Goal: Transaction & Acquisition: Download file/media

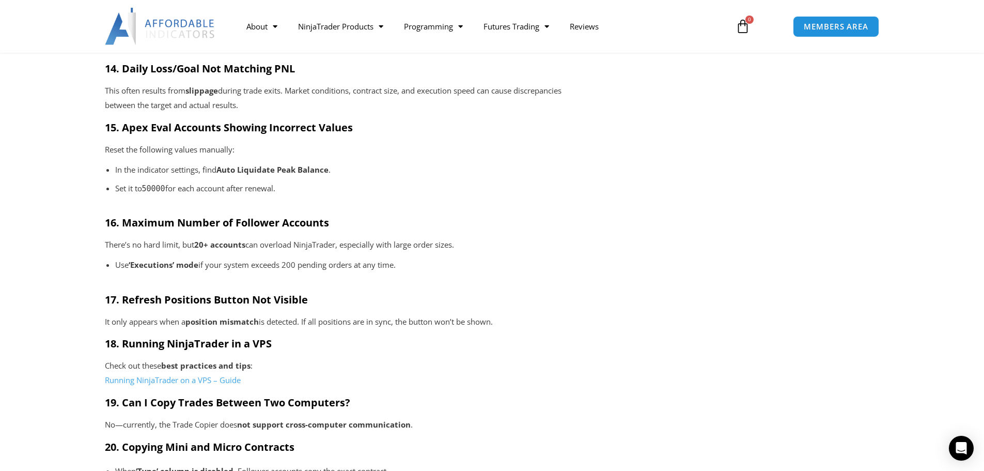
scroll to position [1617, 0]
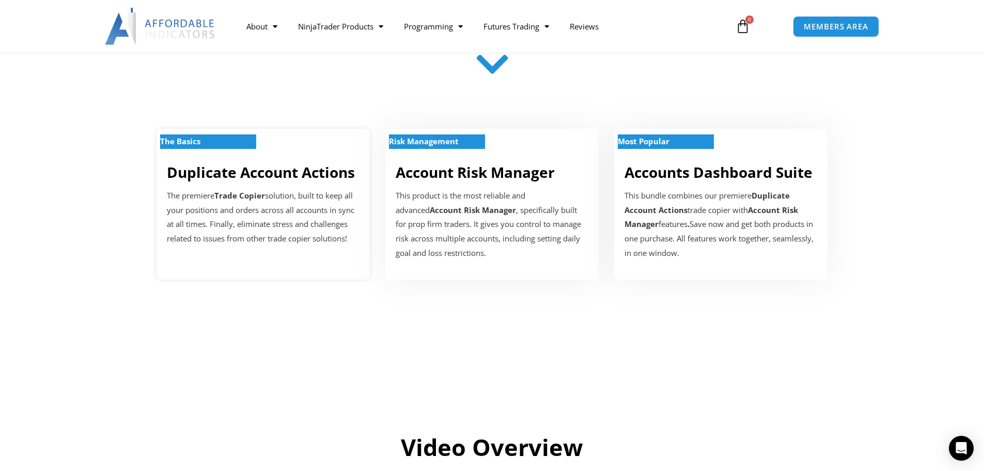
scroll to position [310, 0]
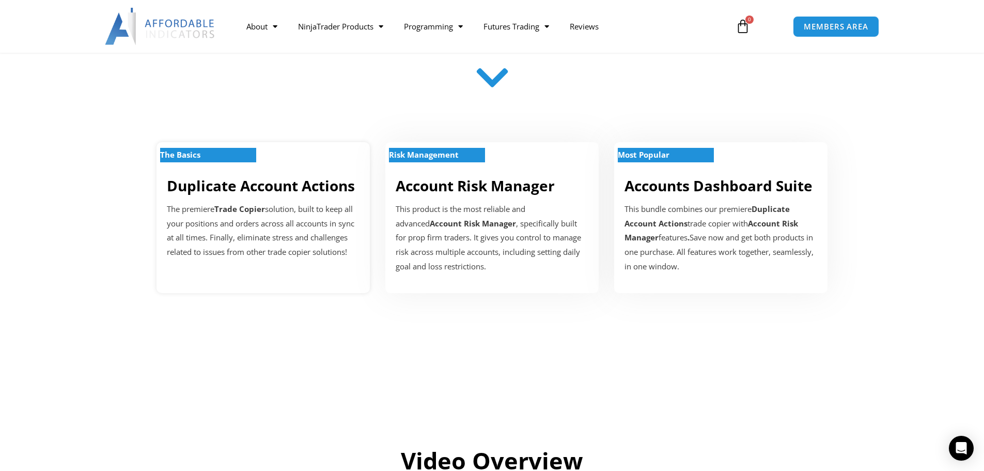
click at [218, 204] on strong "Trade Copier" at bounding box center [239, 209] width 51 height 10
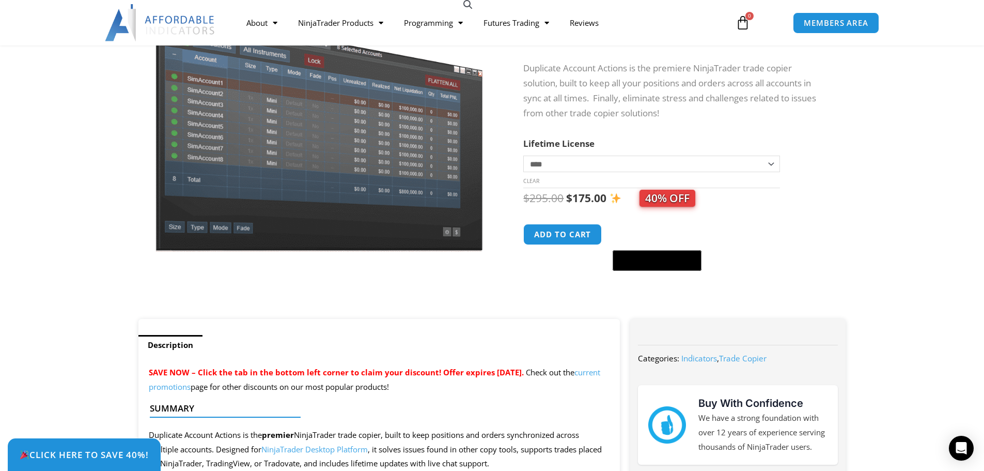
scroll to position [383, 0]
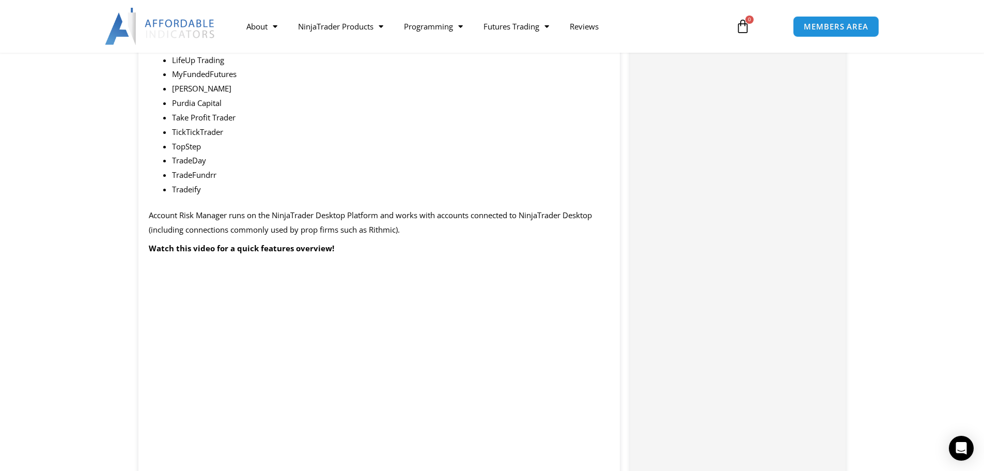
scroll to position [1137, 0]
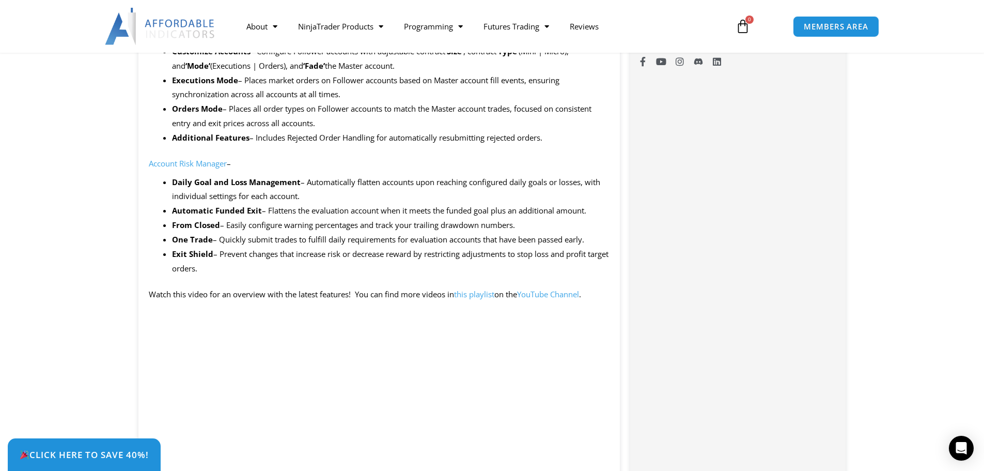
scroll to position [827, 0]
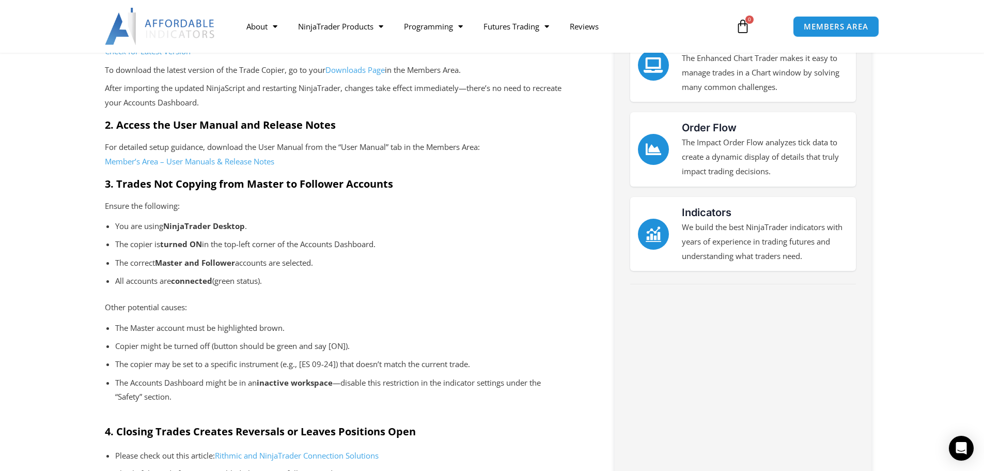
scroll to position [362, 0]
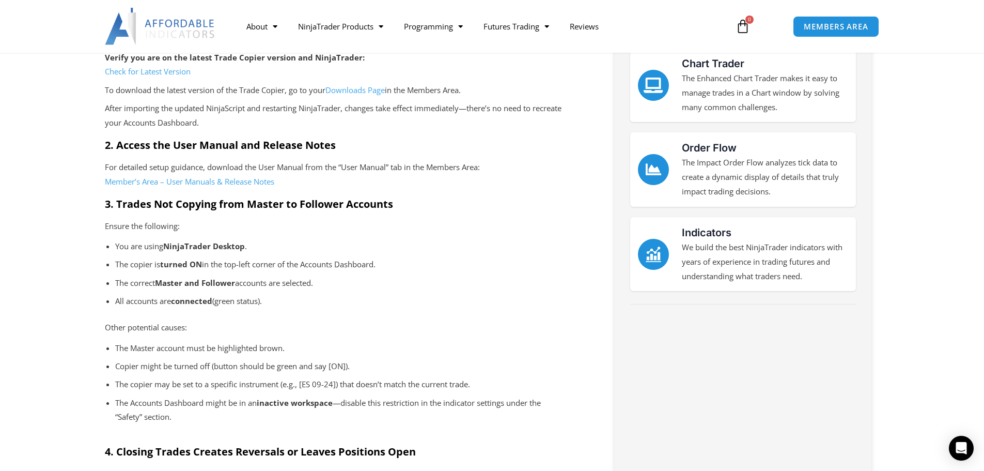
click at [417, 251] on p "You are using NinjaTrader Desktop ." at bounding box center [341, 246] width 453 height 14
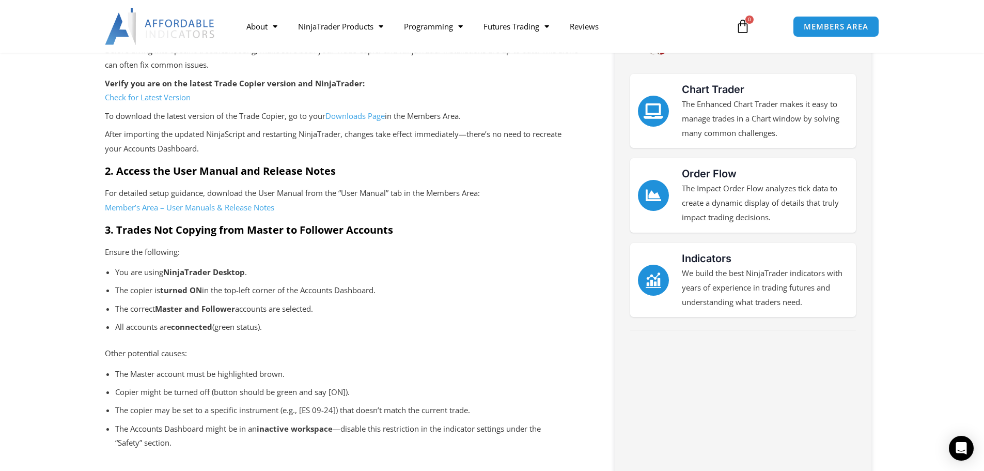
scroll to position [258, 0]
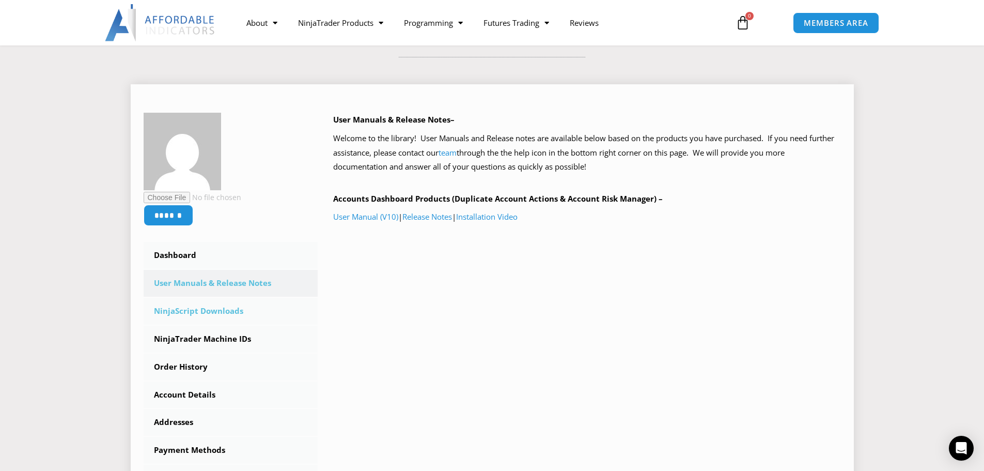
scroll to position [103, 0]
click at [361, 213] on link "User Manual (V10)" at bounding box center [365, 215] width 65 height 10
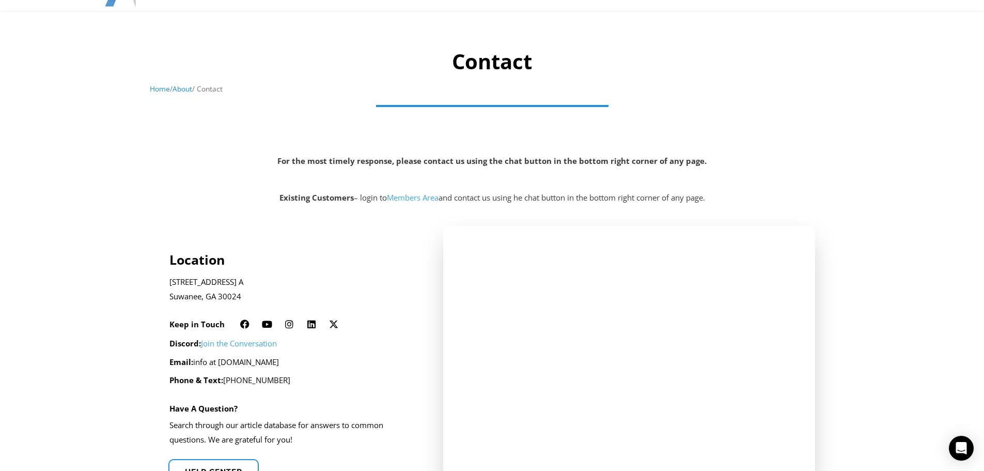
scroll to position [155, 0]
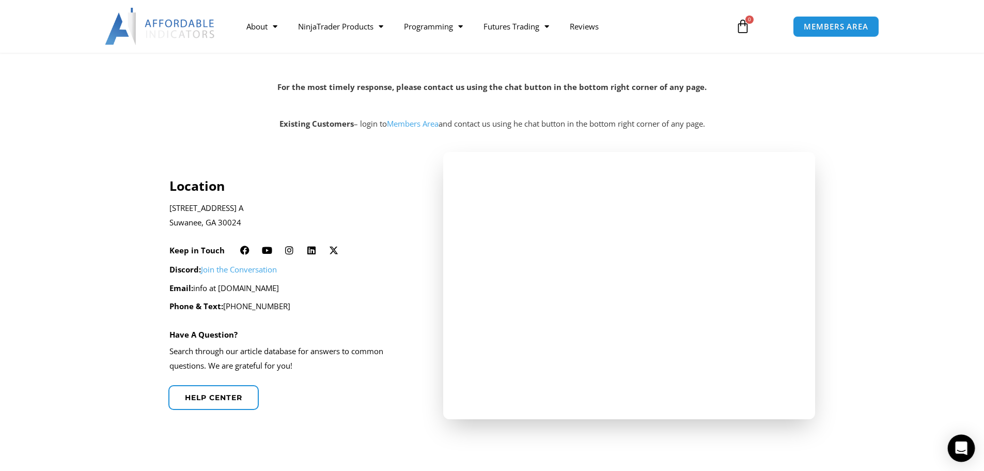
click at [959, 444] on icon "Open Intercom Messenger" at bounding box center [961, 447] width 12 height 13
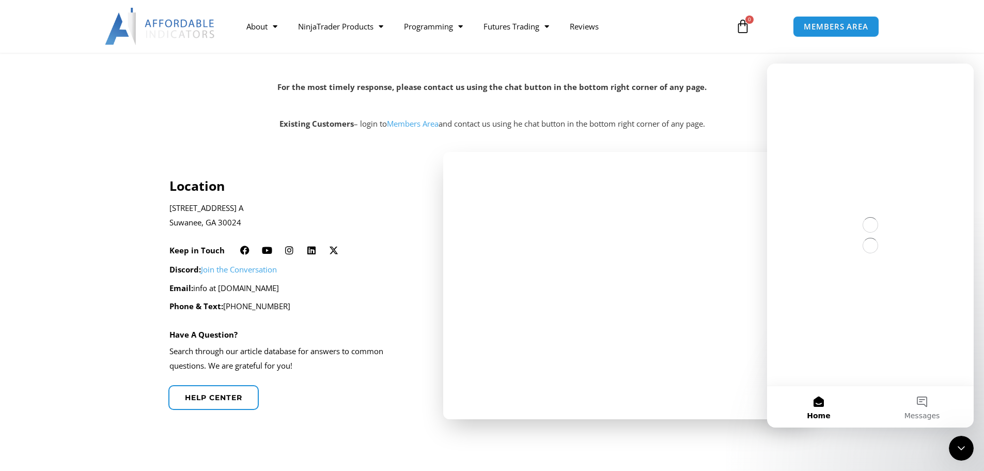
scroll to position [0, 0]
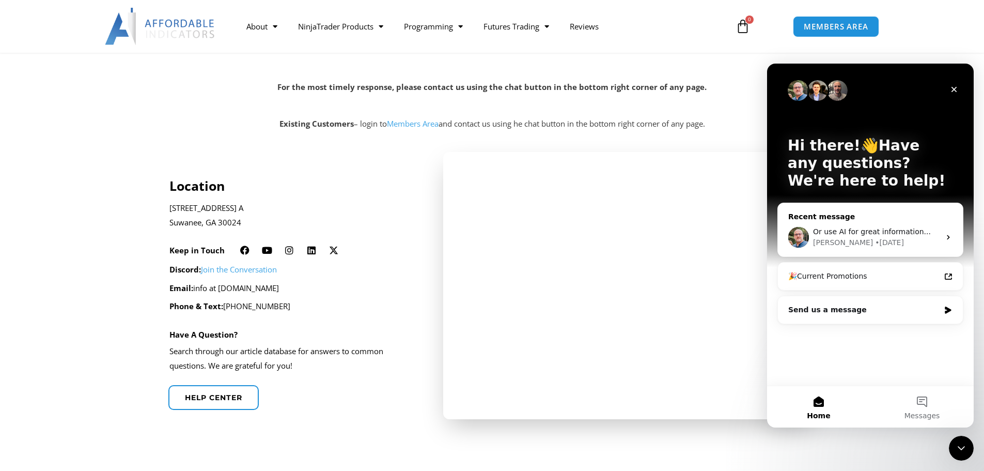
click at [883, 234] on span "Or use AI for great information..." at bounding box center [872, 231] width 118 height 8
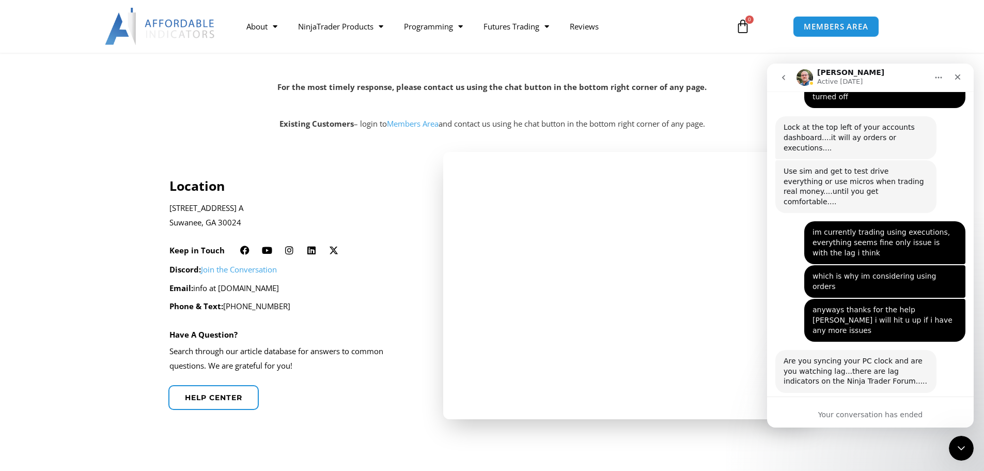
scroll to position [3192, 0]
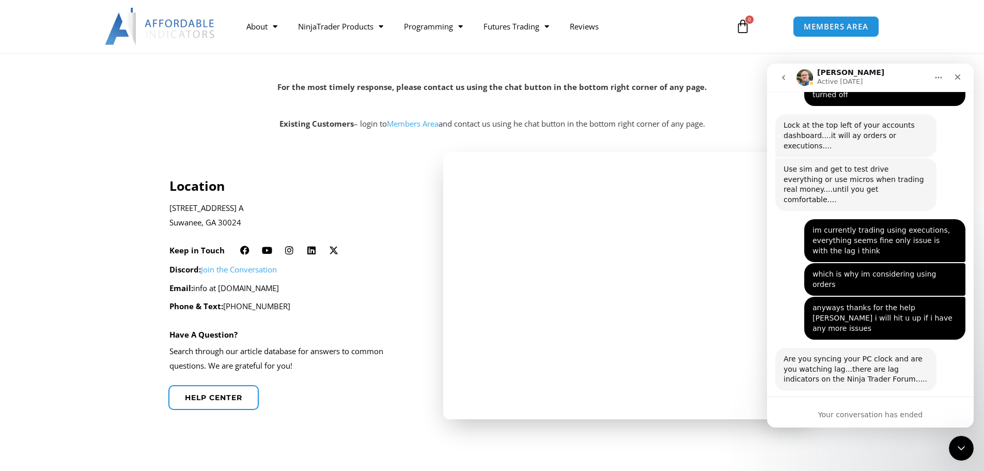
click at [788, 73] on icon "go back" at bounding box center [784, 77] width 8 height 8
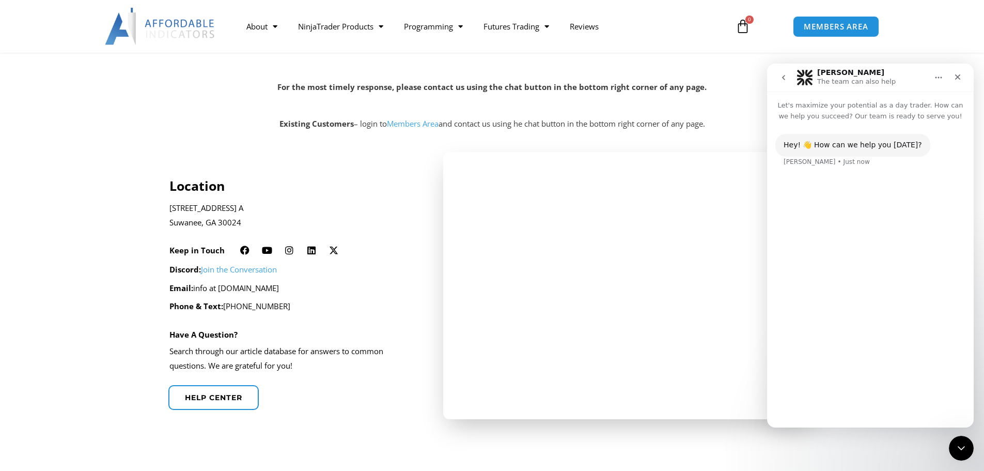
scroll to position [0, 0]
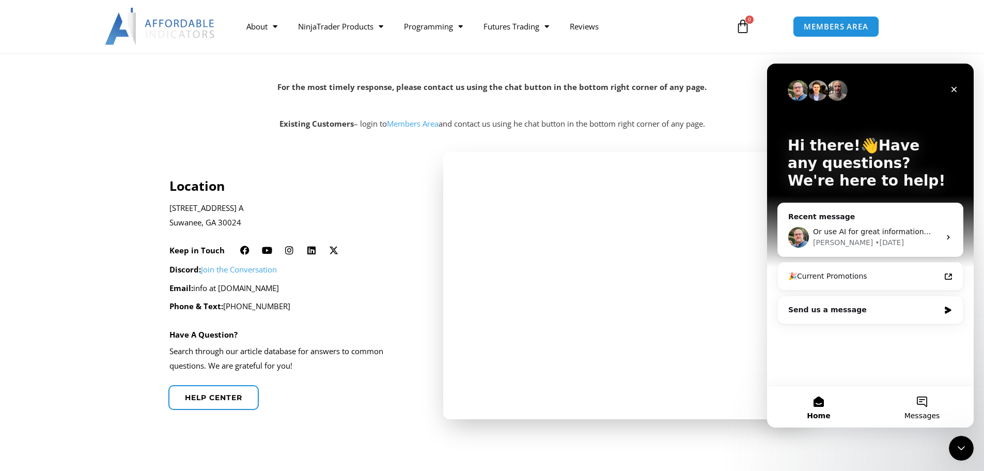
click at [913, 399] on button "Messages" at bounding box center [922, 406] width 103 height 41
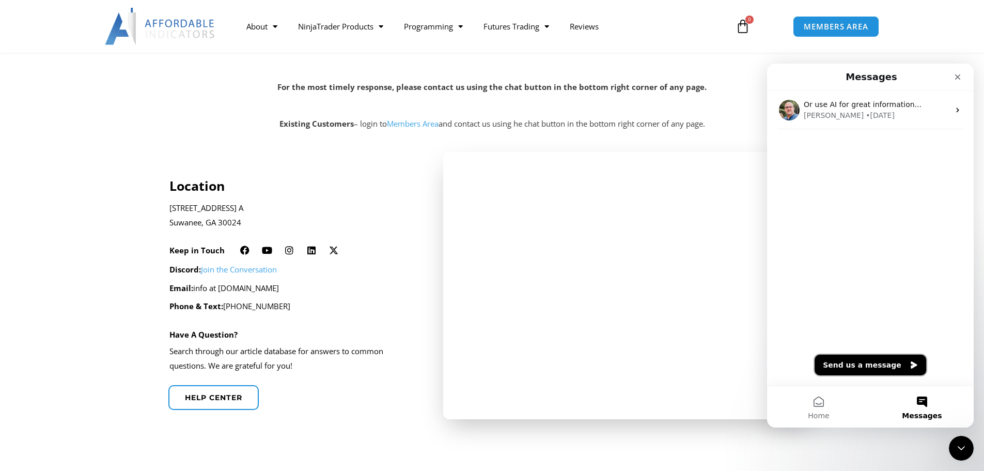
click at [840, 374] on button "Send us a message" at bounding box center [871, 364] width 112 height 21
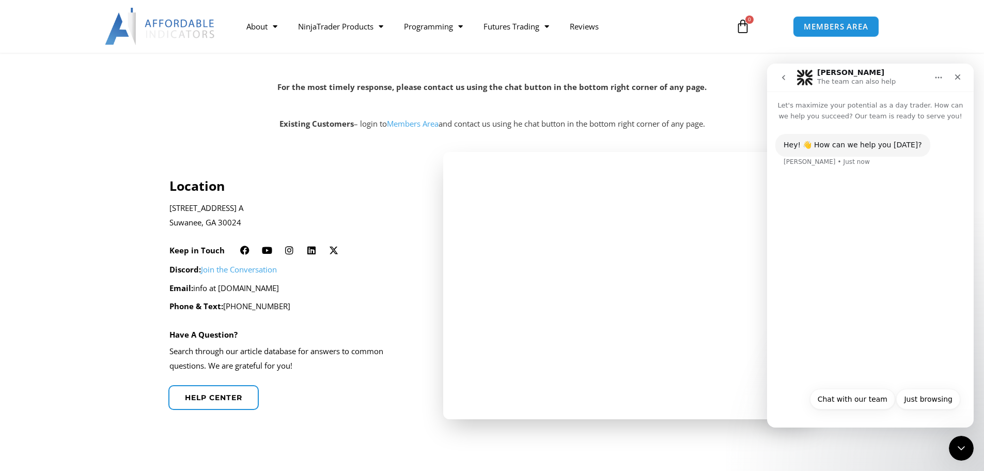
click at [881, 388] on div "Just browsing Chat with our team Just browsing" at bounding box center [870, 400] width 207 height 37
drag, startPoint x: 877, startPoint y: 392, endPoint x: 873, endPoint y: 406, distance: 14.6
click at [875, 396] on button "Chat with our team" at bounding box center [852, 399] width 85 height 21
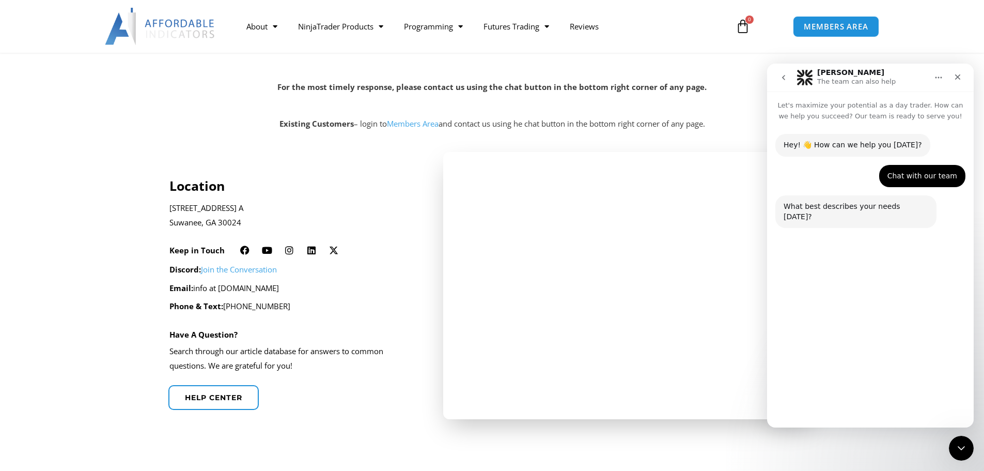
click at [822, 373] on button "Technical Support" at bounding box center [843, 374] width 80 height 21
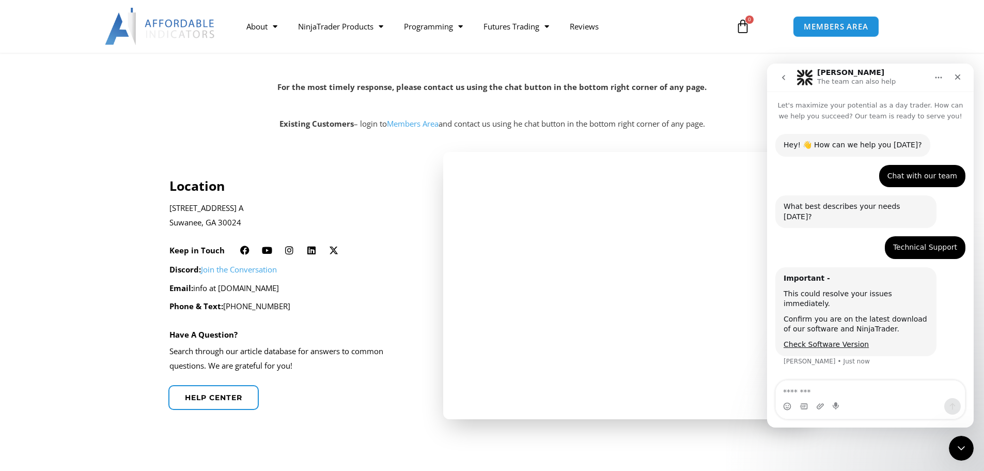
click at [833, 397] on textarea "Message…" at bounding box center [870, 389] width 189 height 18
click at [831, 395] on textarea "Message…" at bounding box center [870, 389] width 189 height 18
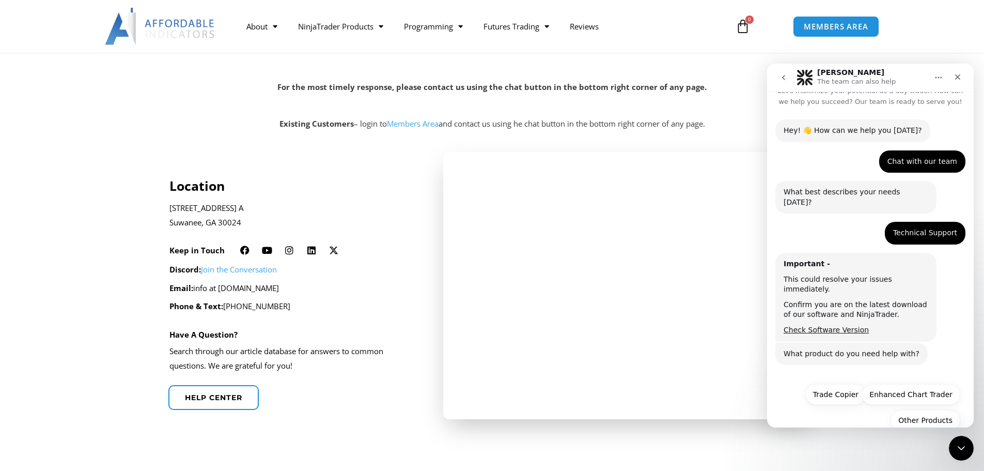
click at [860, 300] on div "Confirm you are on the latest download of our software and NinjaTrader." at bounding box center [856, 310] width 145 height 20
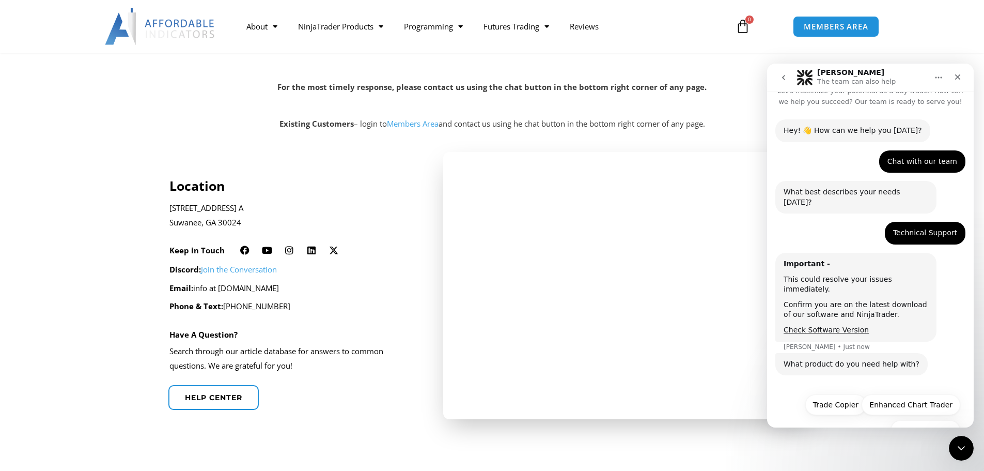
scroll to position [25, 0]
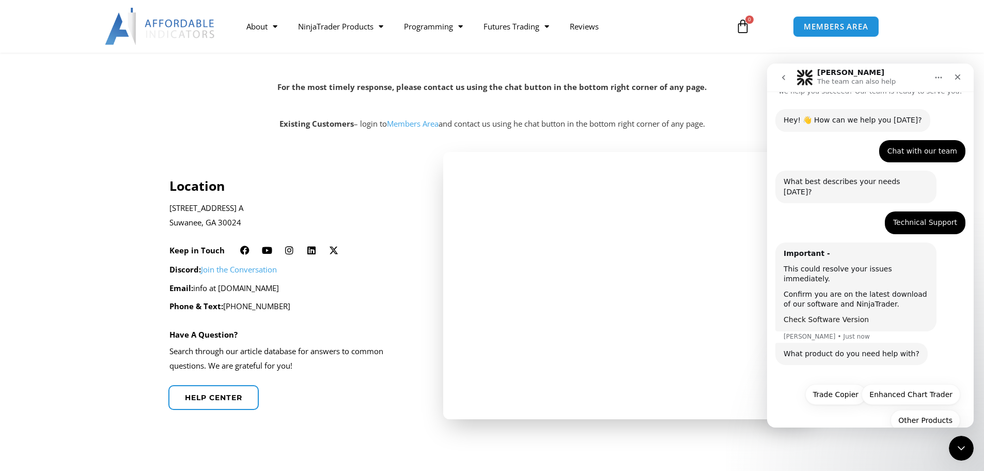
click at [841, 315] on link "Check Software Version" at bounding box center [826, 319] width 85 height 8
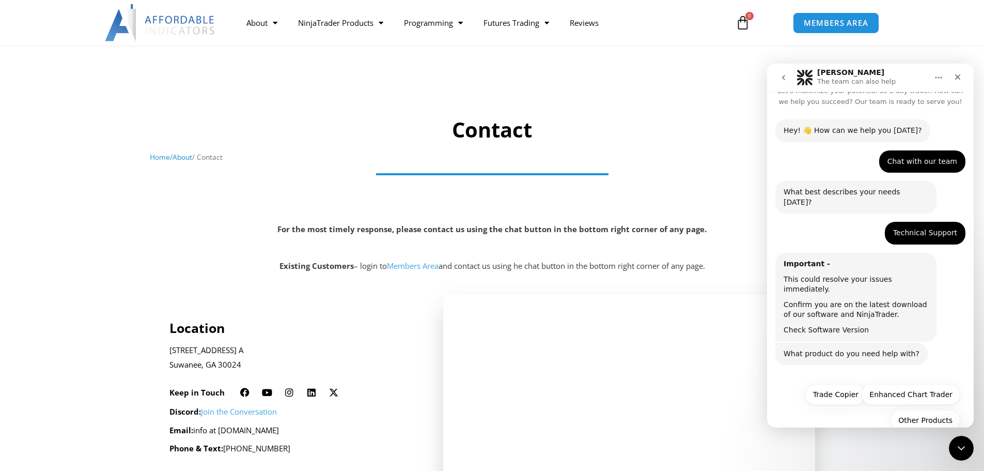
scroll to position [0, 0]
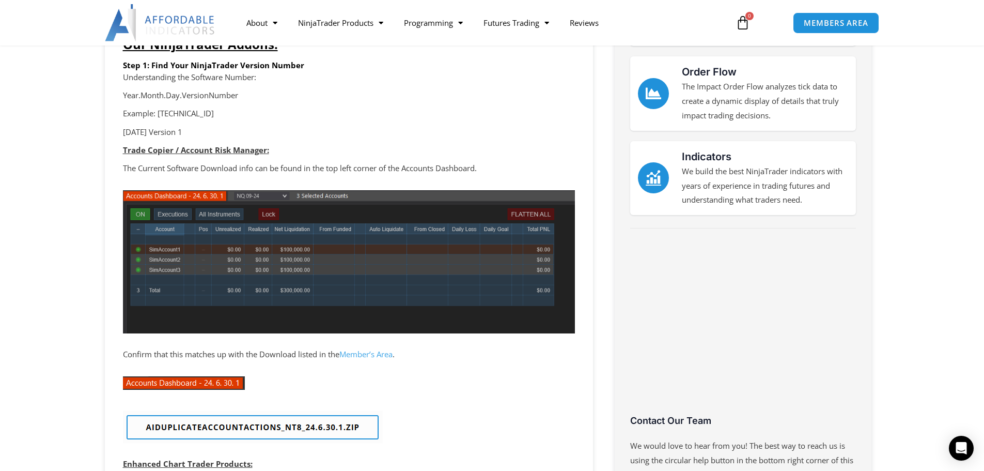
scroll to position [258, 0]
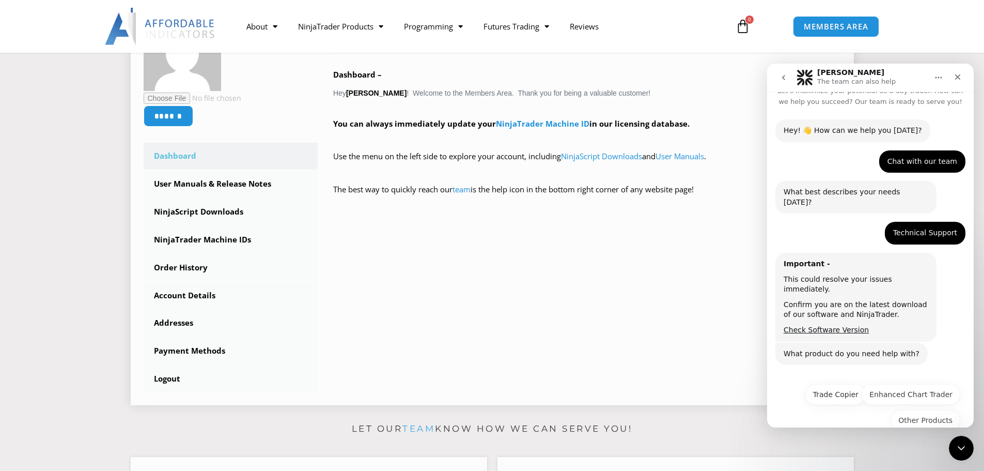
scroll to position [207, 0]
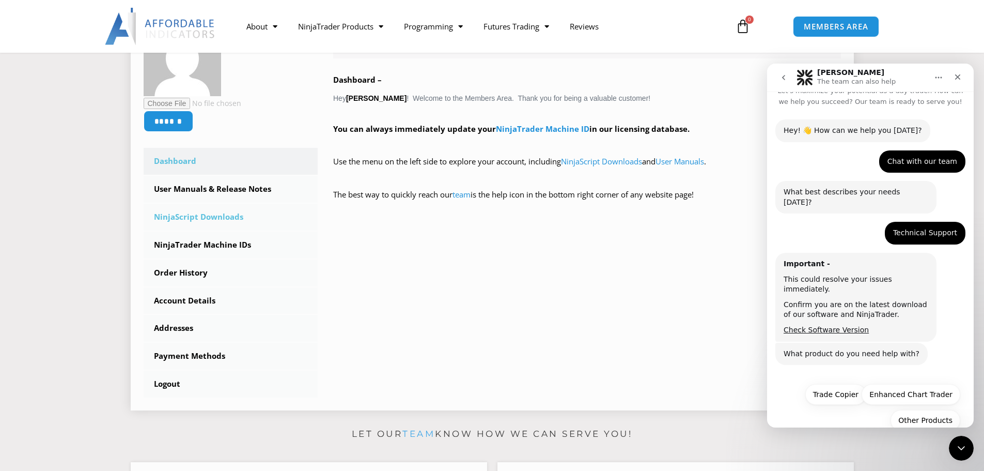
click at [233, 223] on link "NinjaScript Downloads" at bounding box center [231, 217] width 175 height 27
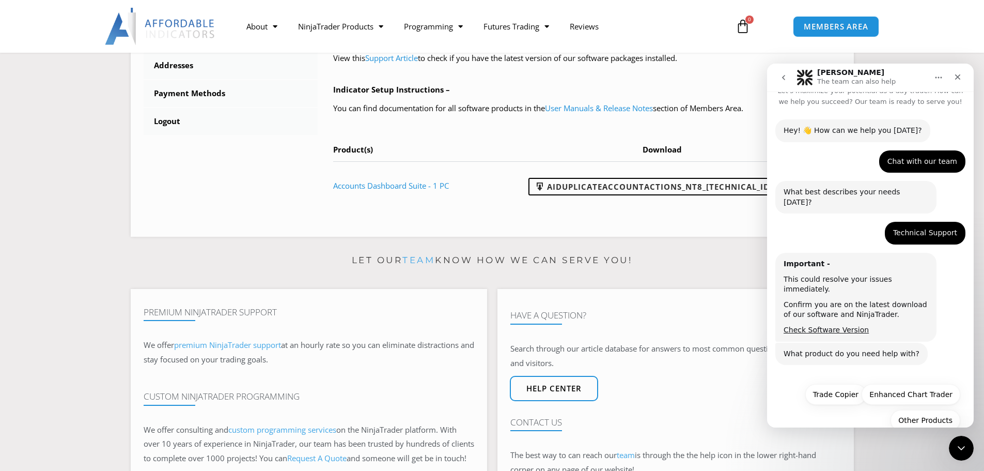
scroll to position [465, 0]
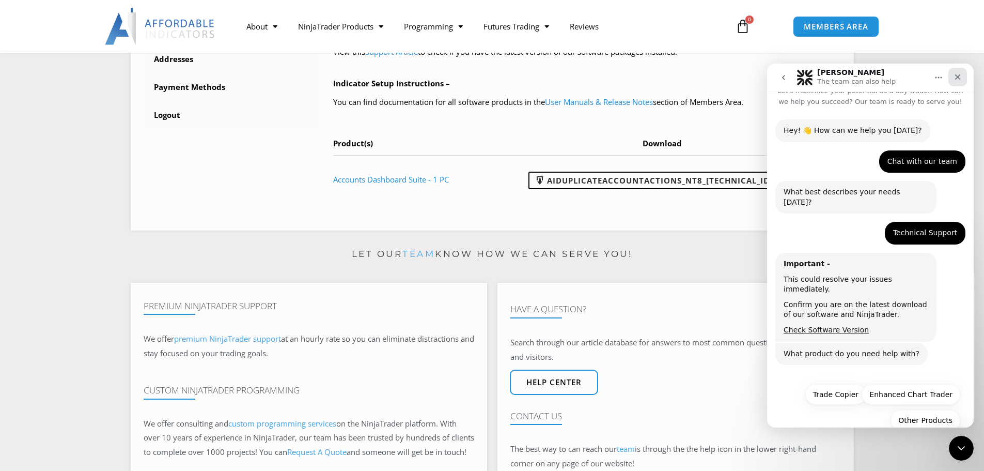
click at [959, 76] on icon "Close" at bounding box center [958, 77] width 6 height 6
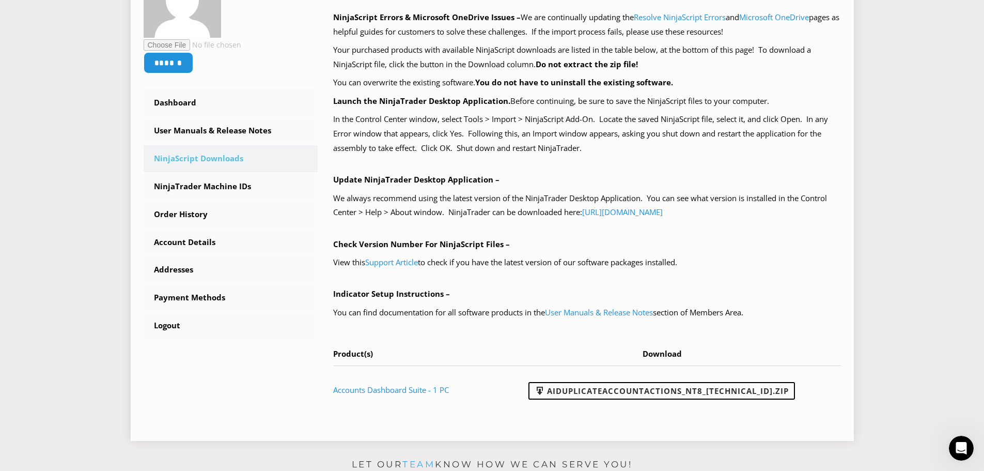
scroll to position [258, 0]
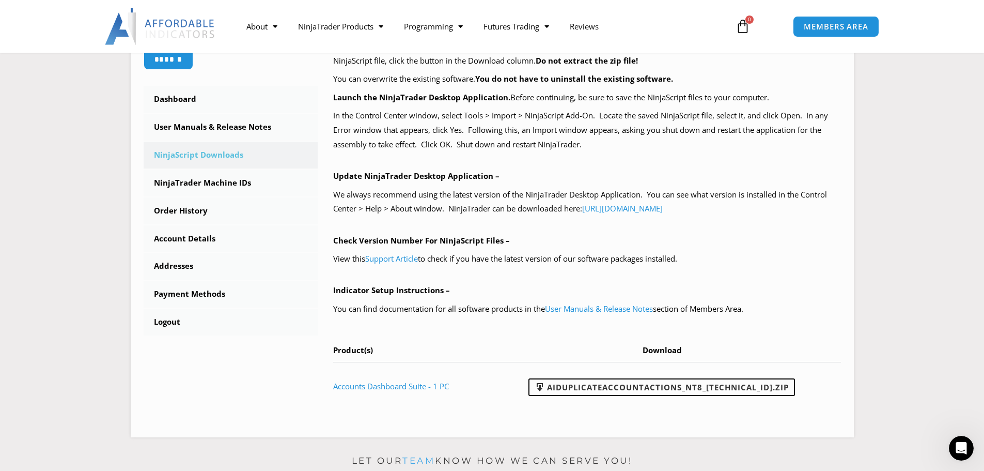
drag, startPoint x: 636, startPoint y: 393, endPoint x: 878, endPoint y: 242, distance: 285.3
click at [878, 242] on section "****** Dashboard Subscriptions User Manuals & Release Notes NinjaScript Downloa…" at bounding box center [492, 179] width 933 height 532
click at [758, 385] on link "AIDuplicateAccountActions_NT8_25.9.18.2.zip" at bounding box center [662, 387] width 267 height 18
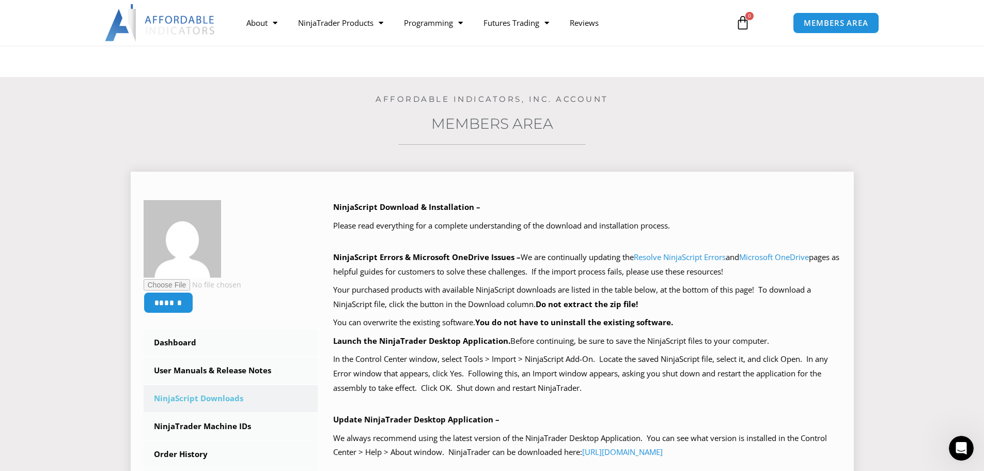
scroll to position [0, 0]
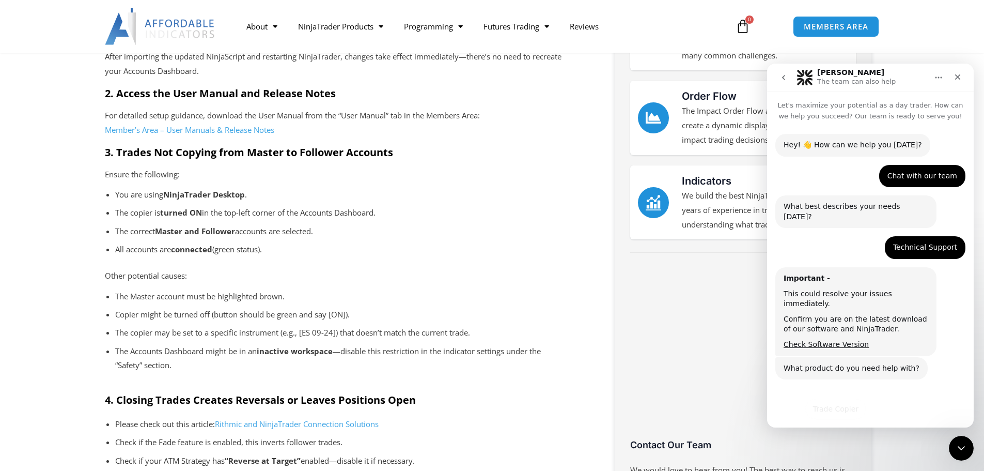
scroll to position [14, 0]
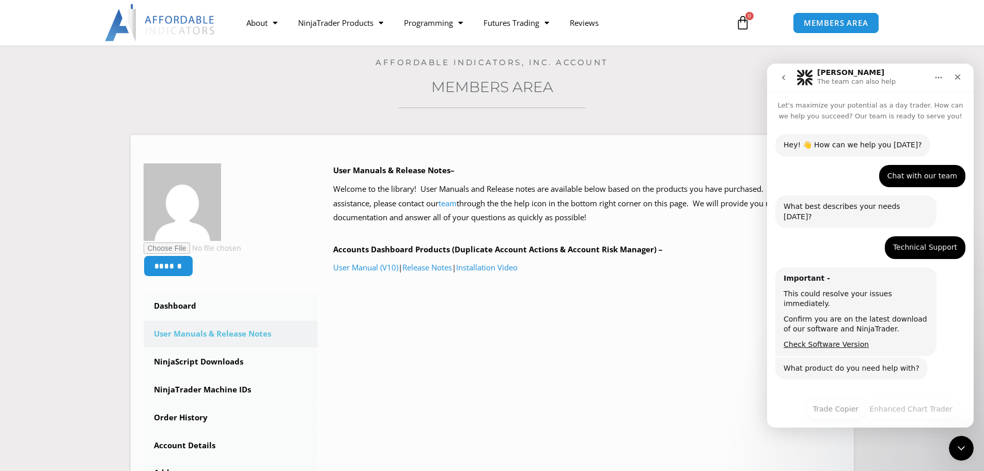
scroll to position [14, 0]
